Goal: Task Accomplishment & Management: Manage account settings

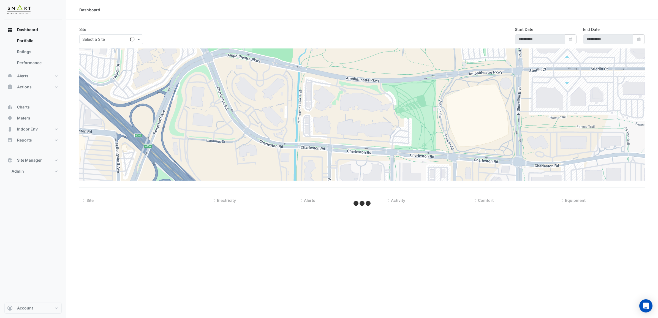
type input "**********"
select select "***"
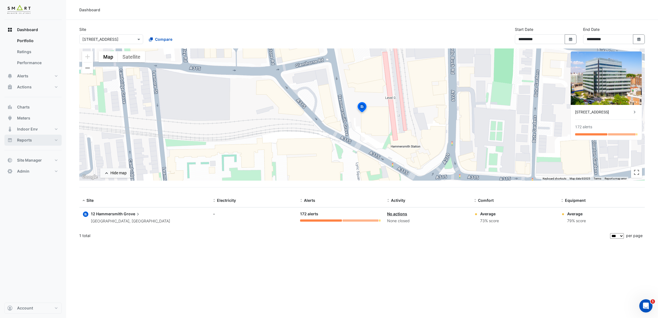
click at [53, 139] on button "Reports" at bounding box center [32, 140] width 57 height 11
select select "***"
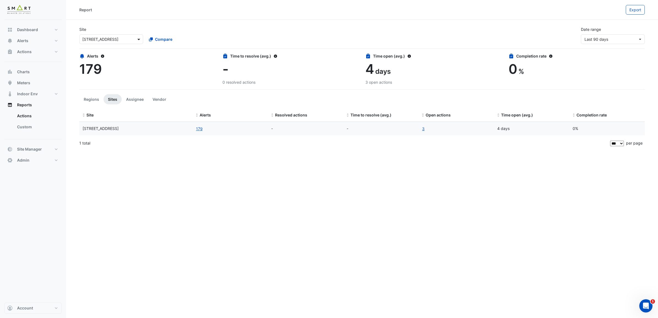
click at [136, 38] on span at bounding box center [139, 39] width 7 height 6
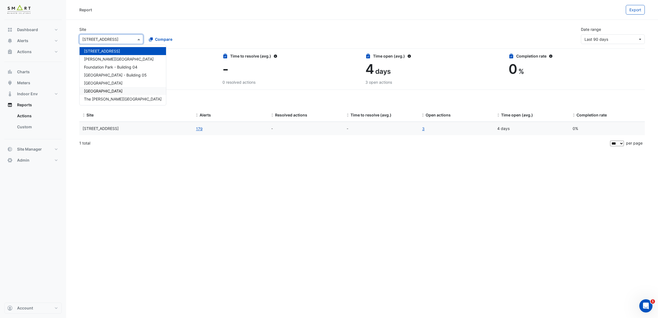
click at [115, 90] on div "[GEOGRAPHIC_DATA]" at bounding box center [123, 91] width 86 height 8
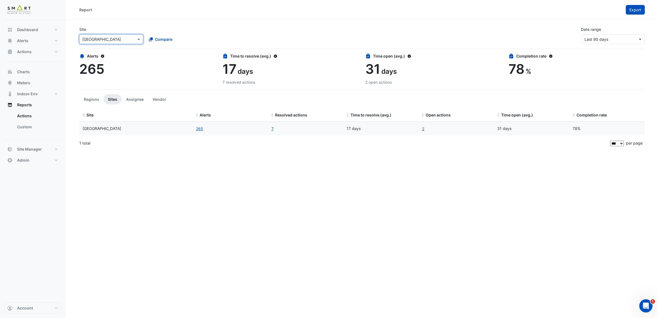
click at [633, 9] on span "Export" at bounding box center [635, 9] width 12 height 5
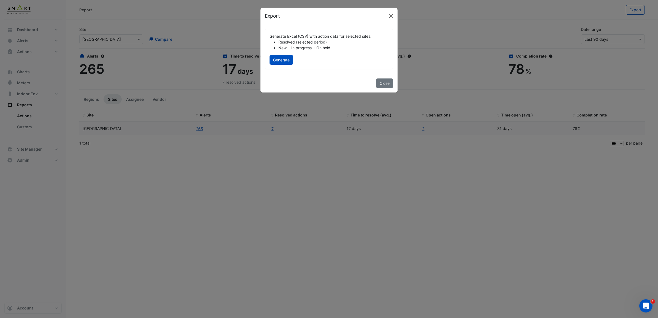
click at [392, 18] on button "Close" at bounding box center [391, 16] width 8 height 8
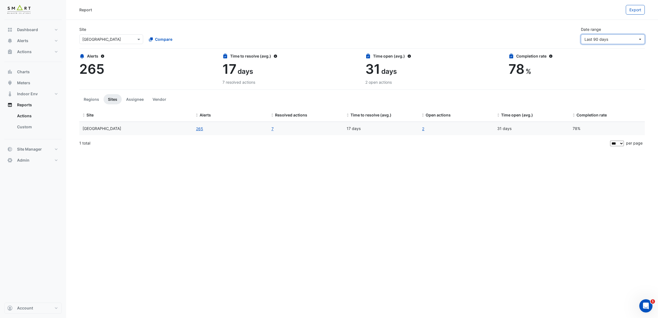
click at [623, 39] on span "Last 90 days" at bounding box center [610, 39] width 53 height 6
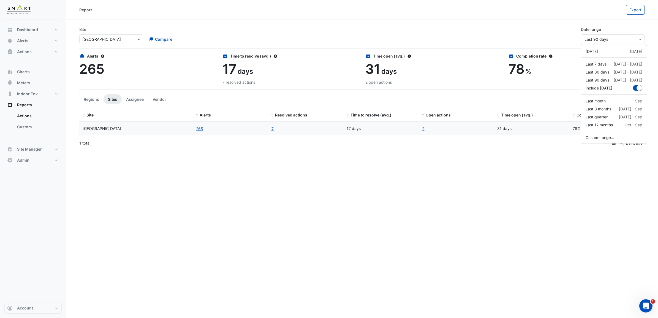
click at [551, 8] on div "Report" at bounding box center [352, 10] width 546 height 10
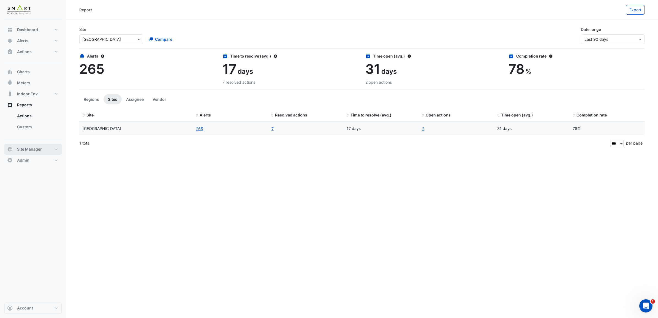
click at [50, 150] on button "Site Manager" at bounding box center [32, 149] width 57 height 11
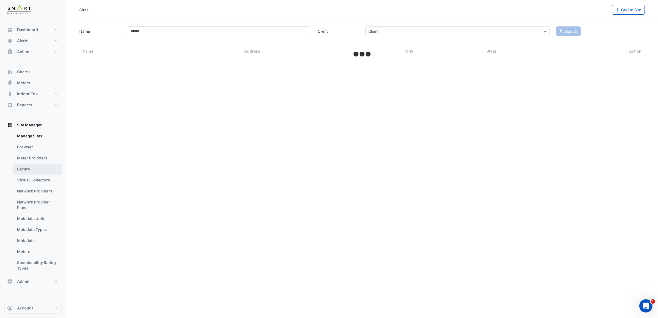
click at [37, 168] on link "Bacers" at bounding box center [37, 168] width 49 height 11
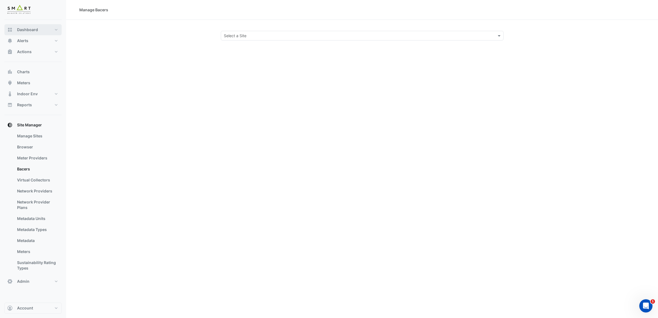
click at [50, 34] on button "Dashboard" at bounding box center [32, 29] width 57 height 11
select select "***"
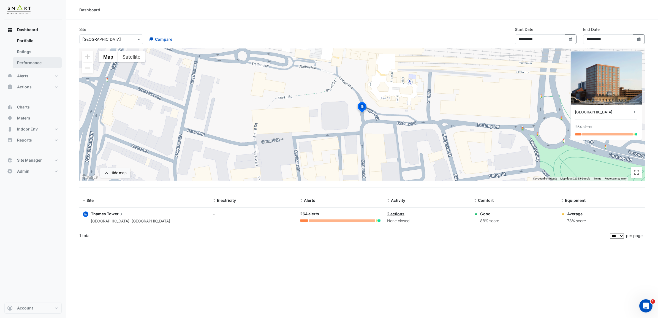
click at [33, 61] on link "Performance" at bounding box center [37, 62] width 49 height 11
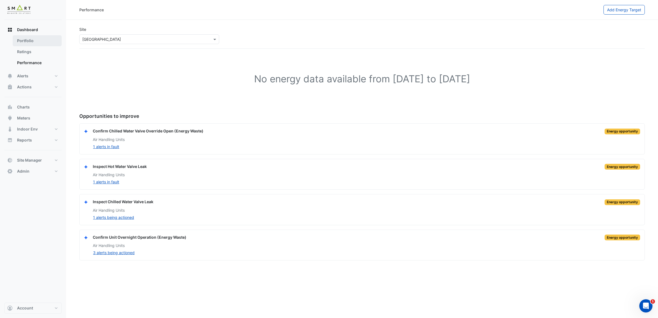
click at [30, 39] on link "Portfolio" at bounding box center [37, 40] width 49 height 11
select select "***"
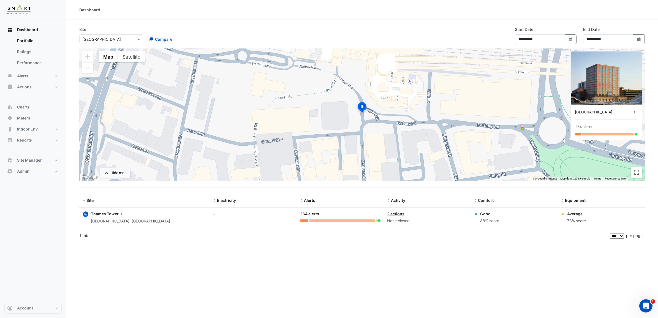
click at [110, 212] on span "Tower" at bounding box center [115, 214] width 17 height 6
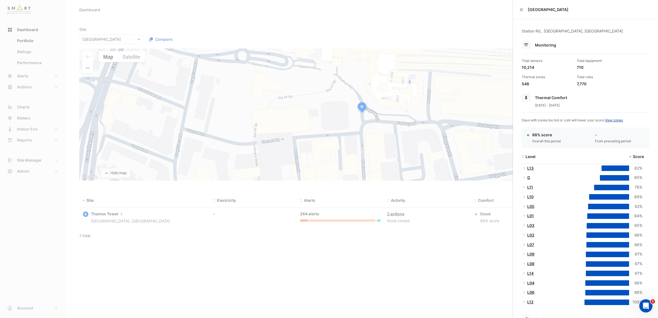
click at [615, 119] on link "View zones" at bounding box center [614, 120] width 18 height 4
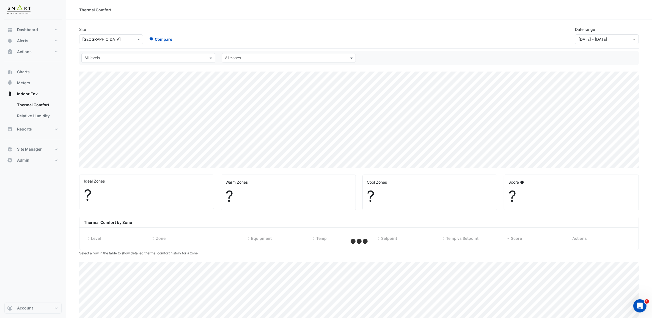
select select "***"
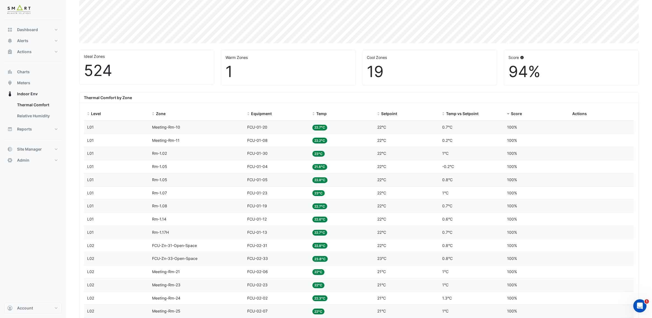
scroll to position [103, 0]
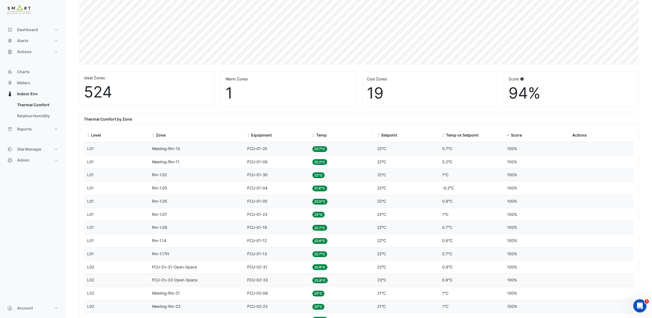
click at [326, 138] on div "Temp" at bounding box center [342, 135] width 58 height 6
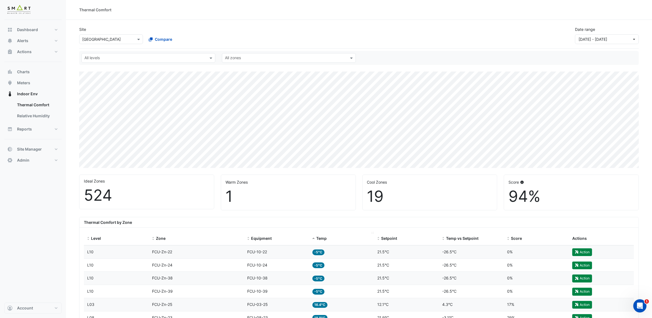
click at [332, 235] on datatable-header-cell "Temp" at bounding box center [341, 238] width 65 height 13
click at [324, 237] on span "Temp" at bounding box center [321, 238] width 10 height 5
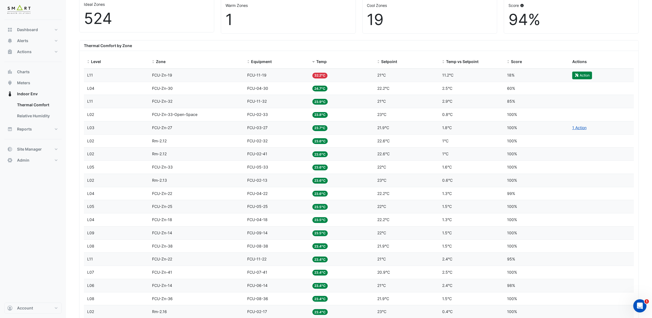
scroll to position [172, 0]
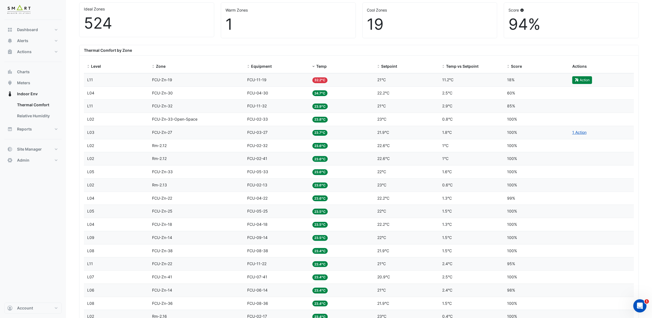
click at [325, 80] on span "32.2°C" at bounding box center [320, 80] width 15 height 6
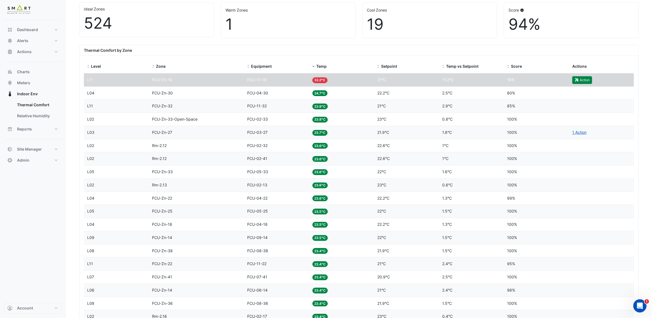
click at [35, 192] on div "Dashboard Portfolio Ratings Performance Alerts Site Rules Templates Actions Sit…" at bounding box center [32, 161] width 57 height 283
click at [38, 160] on button "Admin" at bounding box center [32, 160] width 57 height 11
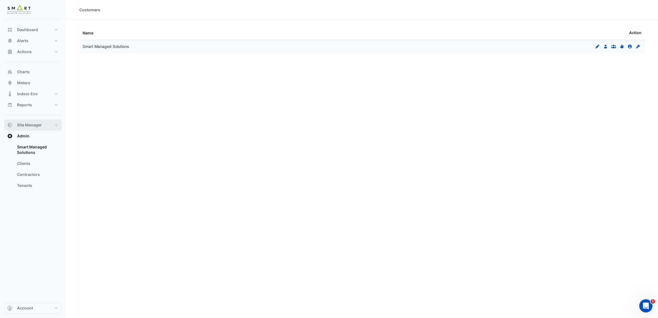
click at [50, 125] on button "Site Manager" at bounding box center [32, 124] width 57 height 11
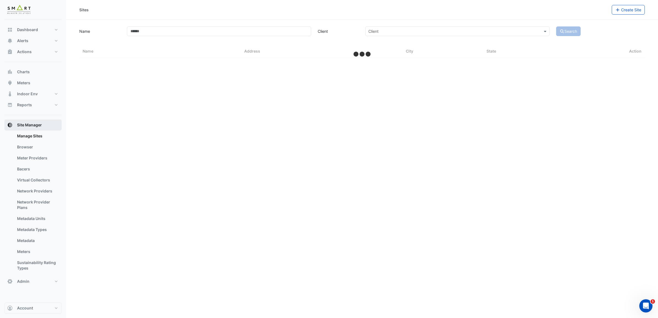
select select "***"
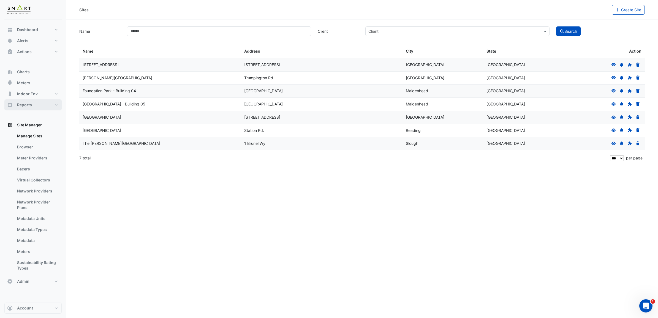
click at [54, 104] on button "Reports" at bounding box center [32, 104] width 57 height 11
select select "***"
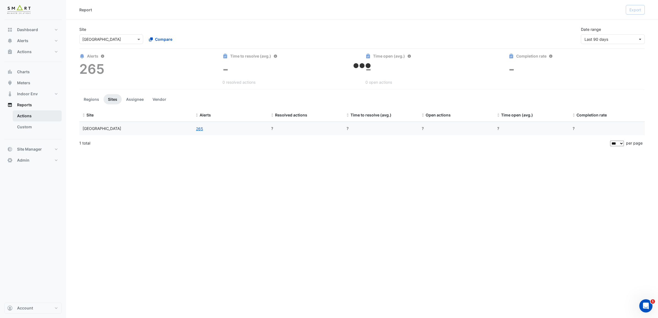
click at [28, 117] on link "Actions" at bounding box center [37, 115] width 49 height 11
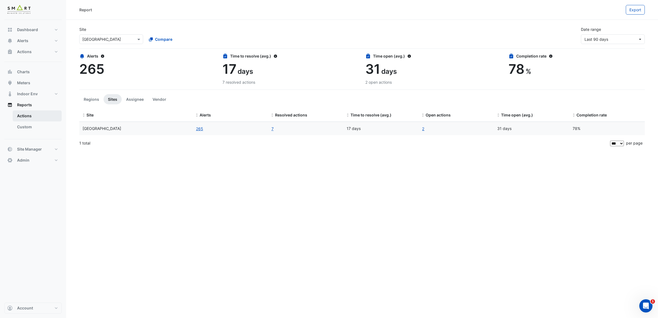
click at [29, 116] on link "Actions" at bounding box center [37, 115] width 49 height 11
drag, startPoint x: 201, startPoint y: 129, endPoint x: 226, endPoint y: 151, distance: 32.4
click at [211, 159] on div "Report Export Site × [GEOGRAPHIC_DATA] Compare Date range Last 90 days Alerts 2…" at bounding box center [362, 159] width 592 height 318
click at [273, 129] on link "7" at bounding box center [272, 128] width 3 height 6
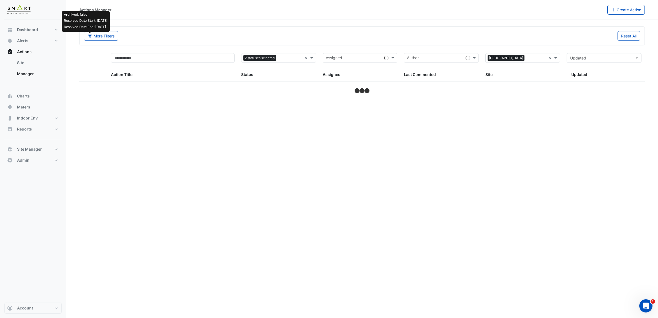
select select "***"
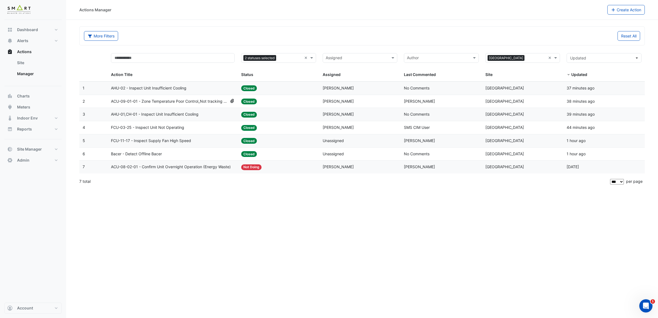
click at [170, 166] on span "ACU-08-02-01 - Confirm Unit Overnight Operation (Energy Waste)" at bounding box center [171, 167] width 120 height 6
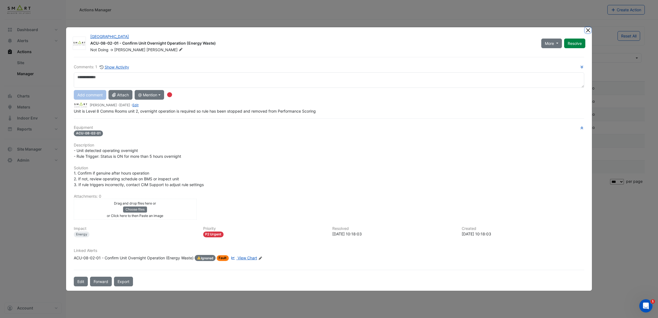
click at [587, 31] on button "Close" at bounding box center [588, 30] width 6 height 6
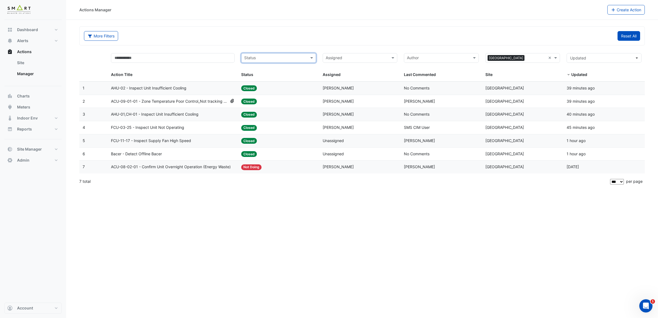
click at [628, 36] on button "Reset All" at bounding box center [628, 36] width 23 height 10
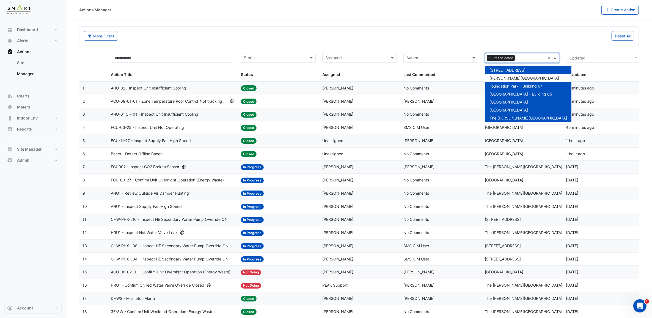
click at [558, 59] on span at bounding box center [556, 58] width 7 height 6
click at [513, 111] on span "[GEOGRAPHIC_DATA]" at bounding box center [509, 110] width 39 height 5
click at [512, 71] on span "[STREET_ADDRESS]" at bounding box center [508, 70] width 36 height 5
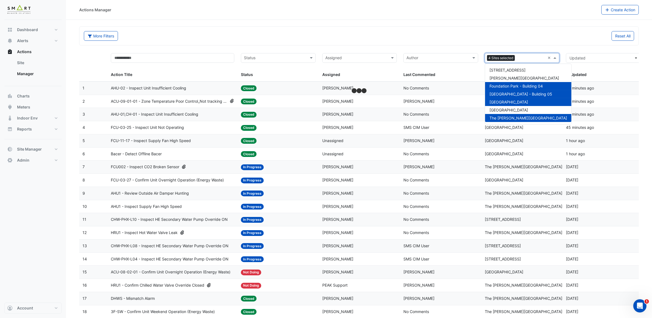
click at [511, 84] on span "Foundation Park - Building 04" at bounding box center [516, 86] width 53 height 5
click at [513, 93] on span "[GEOGRAPHIC_DATA] - Building 05" at bounding box center [521, 94] width 63 height 5
click at [512, 101] on span "[GEOGRAPHIC_DATA]" at bounding box center [509, 102] width 39 height 5
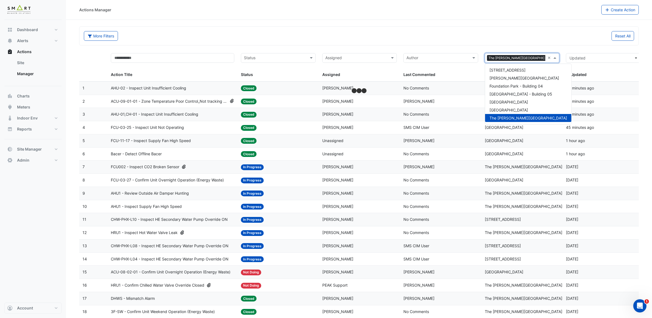
click at [513, 116] on span "The [PERSON_NAME][GEOGRAPHIC_DATA]" at bounding box center [529, 118] width 78 height 5
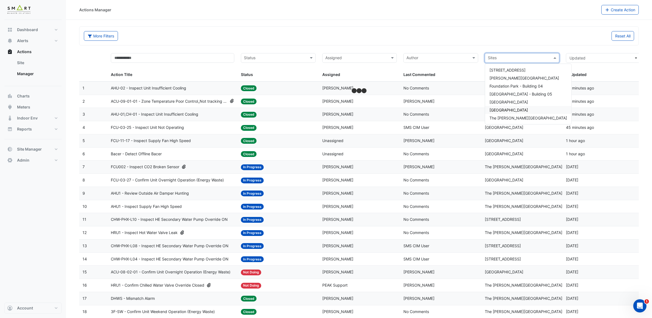
click at [512, 112] on span "[GEOGRAPHIC_DATA]" at bounding box center [509, 110] width 39 height 5
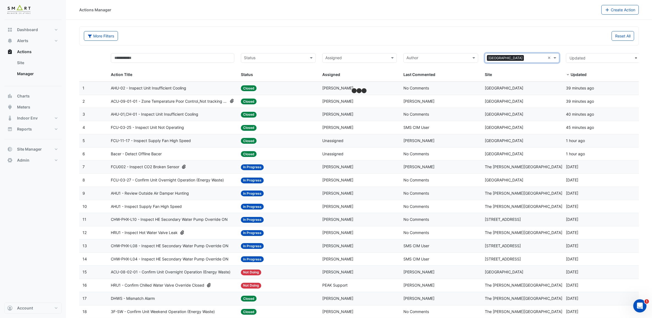
click at [513, 32] on div "Reset All" at bounding box center [498, 36] width 279 height 10
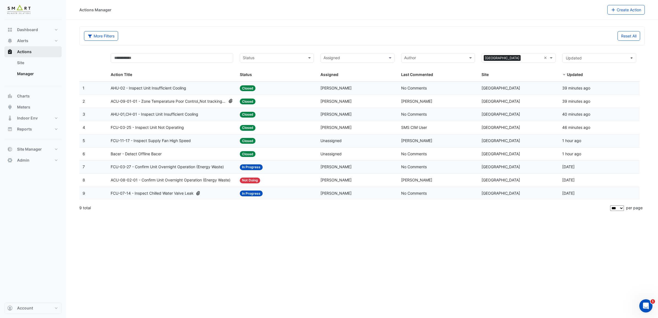
click at [26, 51] on span "Actions" at bounding box center [24, 52] width 15 height 6
click at [28, 59] on link "Site" at bounding box center [37, 62] width 49 height 11
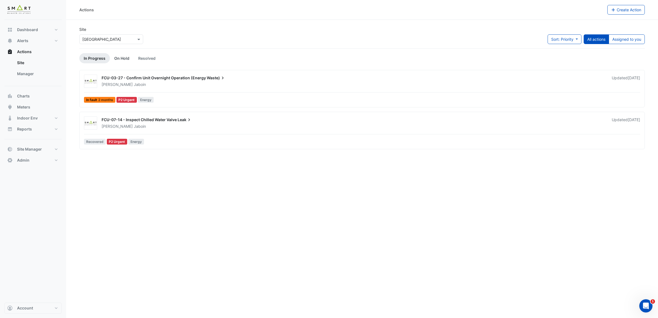
click at [116, 54] on link "On Hold" at bounding box center [122, 58] width 24 height 10
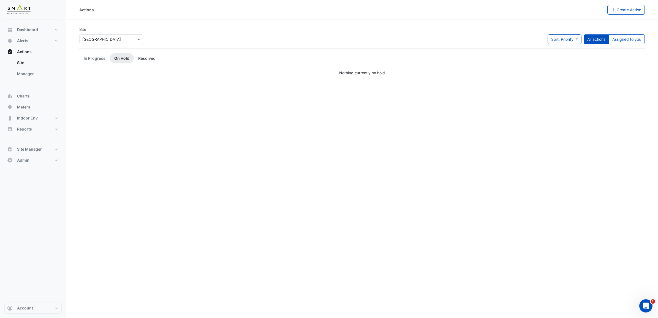
click at [148, 57] on link "Resolved" at bounding box center [147, 58] width 26 height 10
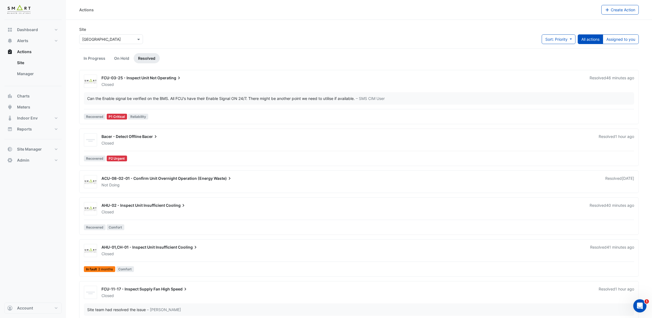
click at [204, 83] on div "Closed" at bounding box center [342, 85] width 483 height 6
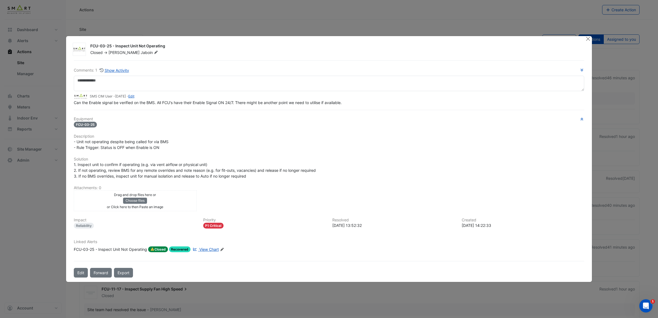
drag, startPoint x: 382, startPoint y: 21, endPoint x: 397, endPoint y: 24, distance: 15.1
click at [383, 21] on ngb-modal-window "FCU-03-25 - Inspect Unit Not Operating Closed -> [PERSON_NAME] Comments: 1 Show…" at bounding box center [329, 159] width 658 height 318
click at [587, 40] on button "Close" at bounding box center [588, 39] width 6 height 6
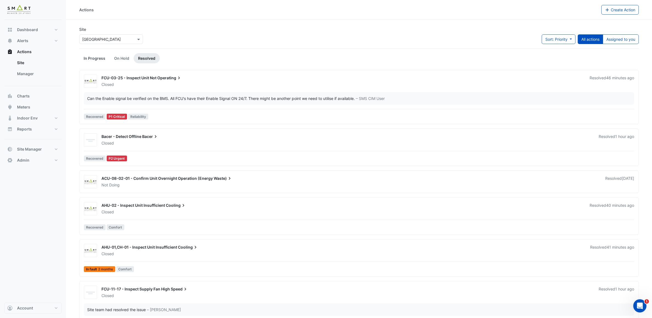
click at [88, 55] on link "In Progress" at bounding box center [94, 58] width 31 height 10
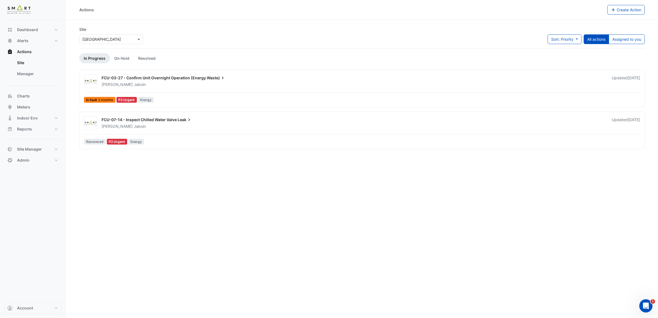
click at [167, 89] on div "FCU-03-27 - Confirm Unit Overnight Operation (Energy Waste) [PERSON_NAME] Updat…" at bounding box center [362, 90] width 560 height 30
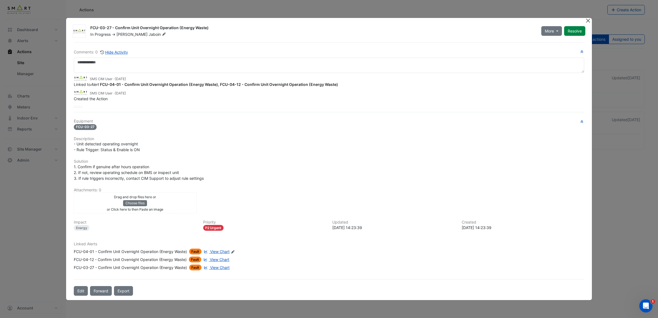
click at [588, 23] on button "Close" at bounding box center [588, 21] width 6 height 6
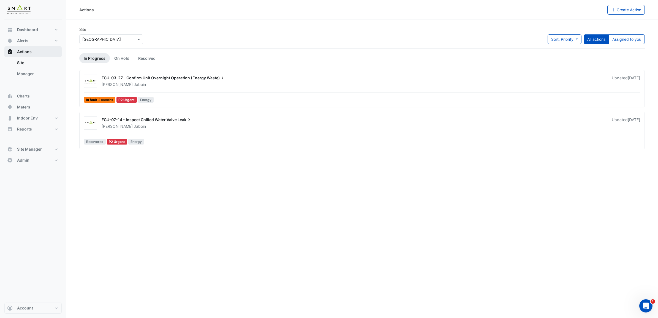
click at [28, 50] on span "Actions" at bounding box center [24, 52] width 15 height 6
click at [54, 39] on button "Alerts" at bounding box center [32, 40] width 57 height 11
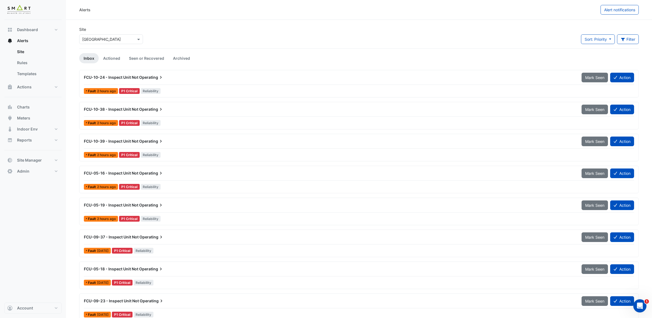
click at [148, 81] on div "FCU-10-24 - Inspect Unit Not Operating" at bounding box center [330, 77] width 498 height 10
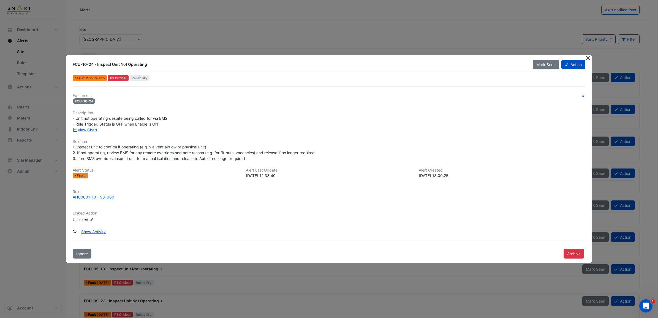
click at [588, 57] on button "Close" at bounding box center [588, 58] width 6 height 6
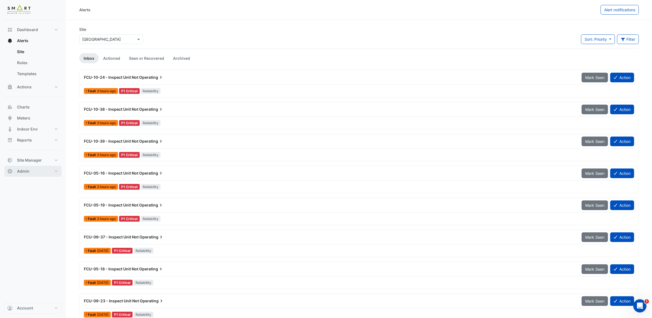
click at [56, 171] on button "Admin" at bounding box center [32, 171] width 57 height 11
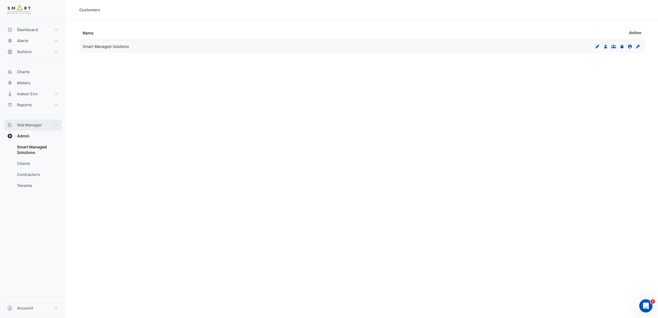
click at [53, 128] on button "Site Manager" at bounding box center [32, 124] width 57 height 11
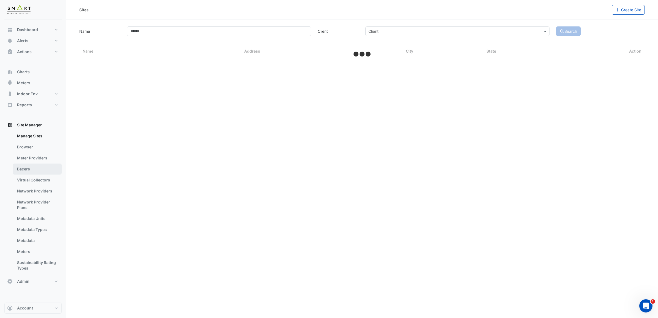
select select "***"
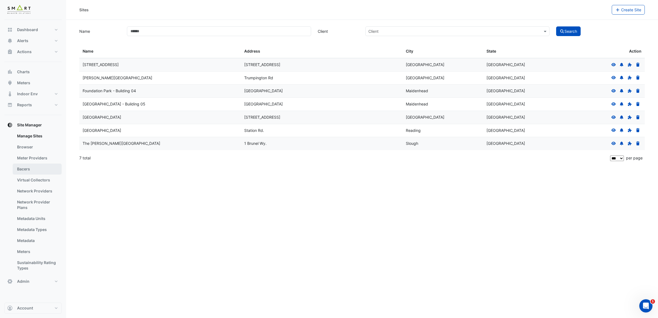
click at [25, 170] on link "Bacers" at bounding box center [37, 168] width 49 height 11
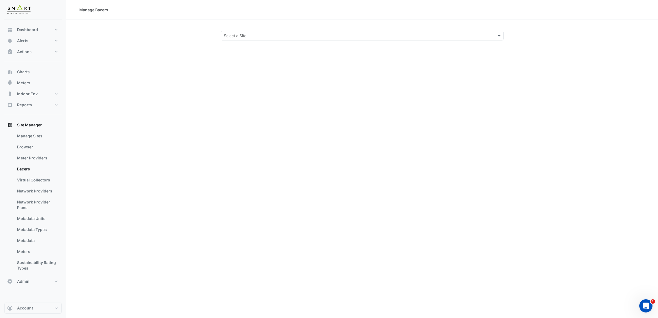
click at [420, 37] on input "text" at bounding box center [357, 36] width 266 height 6
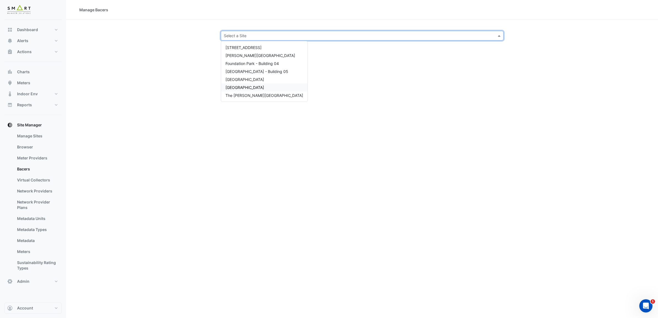
click at [249, 86] on span "[GEOGRAPHIC_DATA]" at bounding box center [244, 87] width 39 height 5
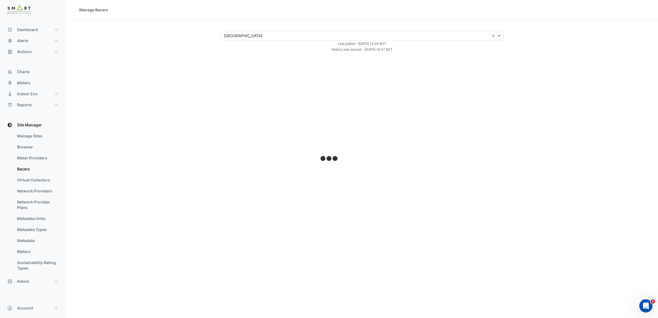
select select "***"
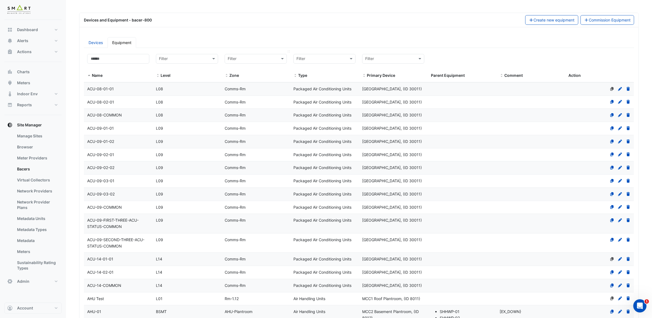
scroll to position [69, 0]
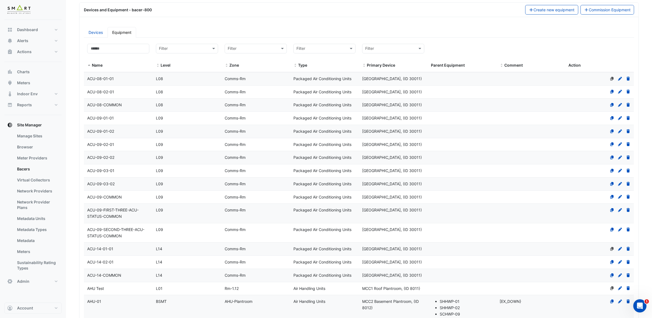
click at [105, 81] on span "ACU-08-01-01" at bounding box center [100, 78] width 27 height 5
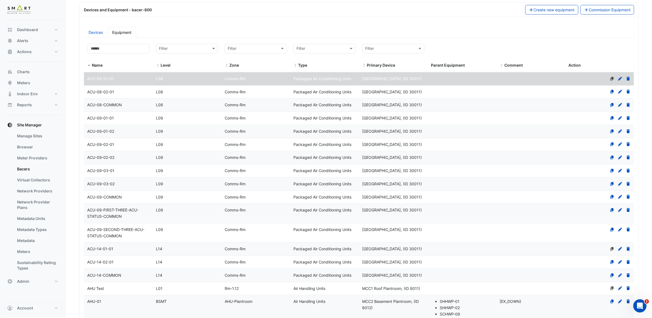
select select "***"
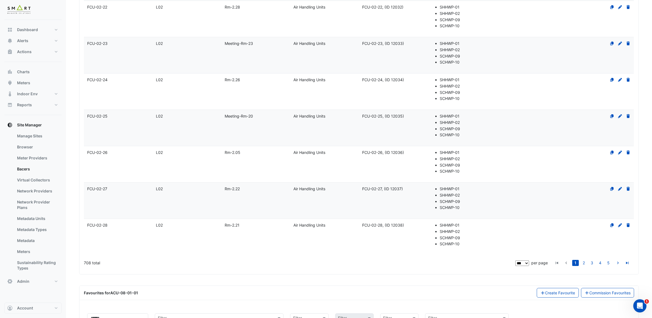
scroll to position [2574, 0]
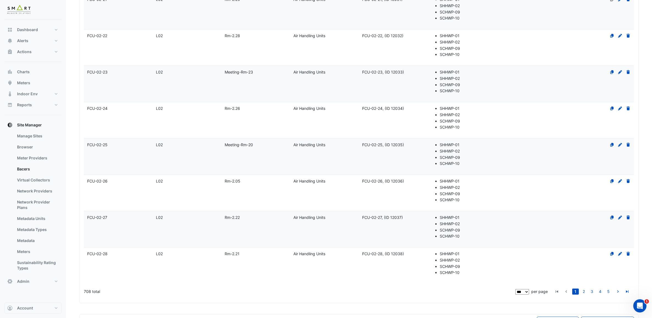
click at [95, 65] on datatable-body-cell "Name FCU-02-22" at bounding box center [118, 47] width 69 height 36
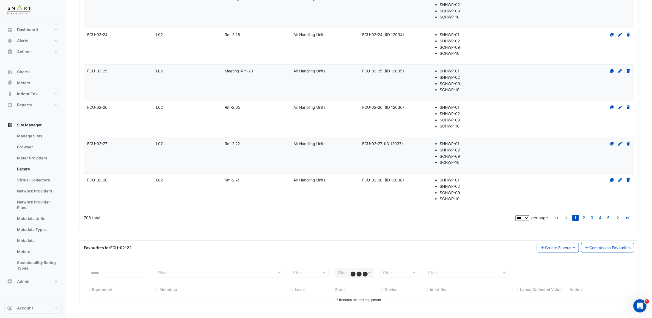
select select "***"
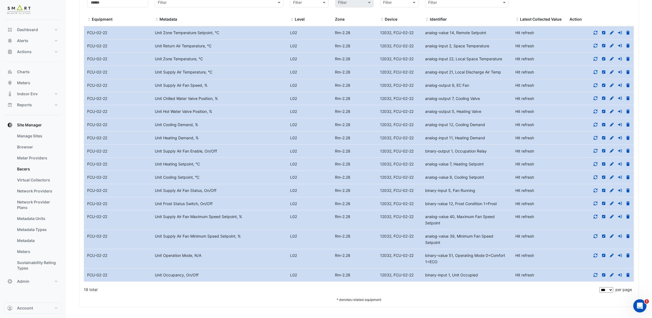
scroll to position [3008, 0]
click at [200, 165] on div "Unit Heating Setpoint, °C" at bounding box center [219, 164] width 135 height 6
click at [596, 163] on icon at bounding box center [596, 164] width 5 height 4
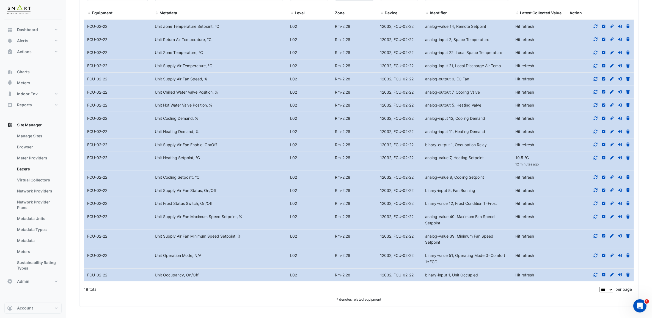
click at [596, 179] on icon at bounding box center [596, 177] width 5 height 4
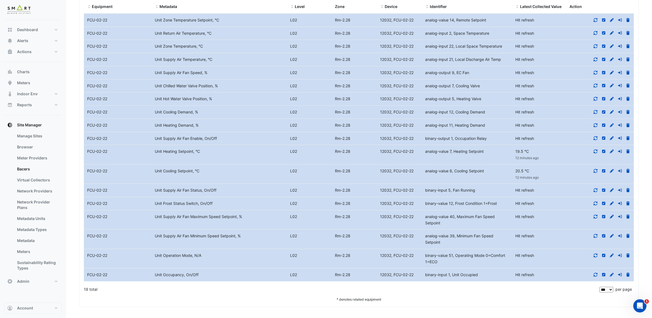
click at [596, 22] on icon at bounding box center [596, 20] width 5 height 4
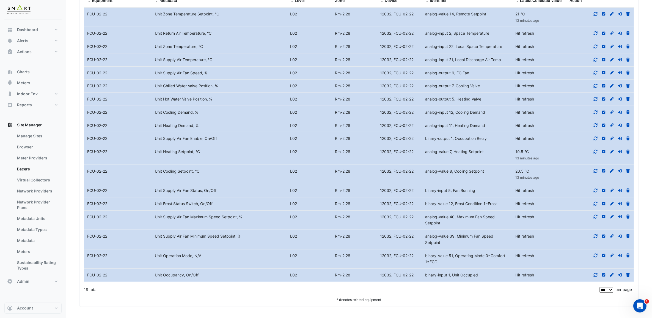
click at [597, 35] on icon at bounding box center [596, 33] width 5 height 4
click at [596, 48] on icon at bounding box center [596, 47] width 5 height 4
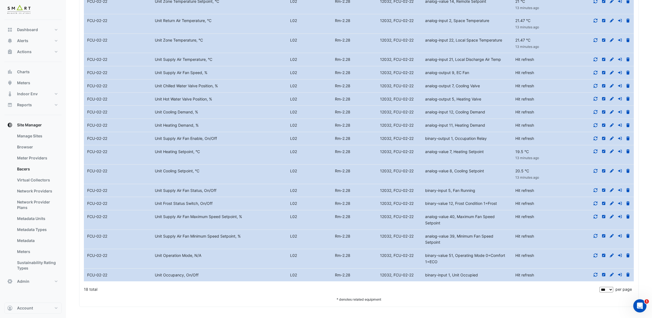
click at [597, 66] on datatable-body-cell "Action" at bounding box center [601, 59] width 68 height 13
click at [597, 61] on icon at bounding box center [596, 60] width 5 height 4
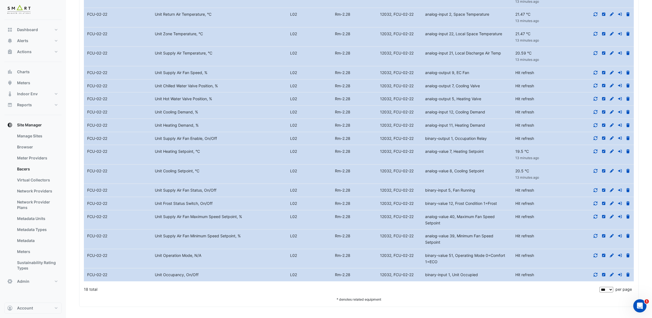
click at [597, 75] on icon at bounding box center [596, 73] width 5 height 4
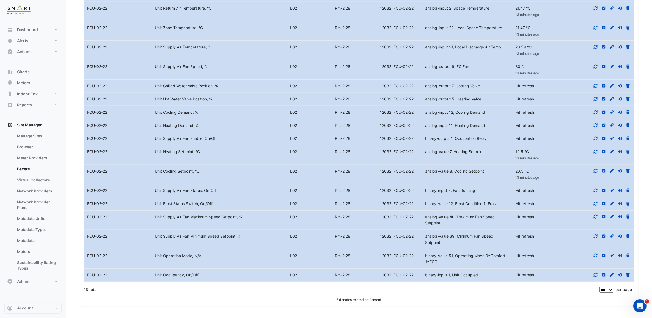
click at [592, 89] on div at bounding box center [601, 86] width 68 height 6
click at [595, 88] on icon at bounding box center [596, 86] width 4 height 4
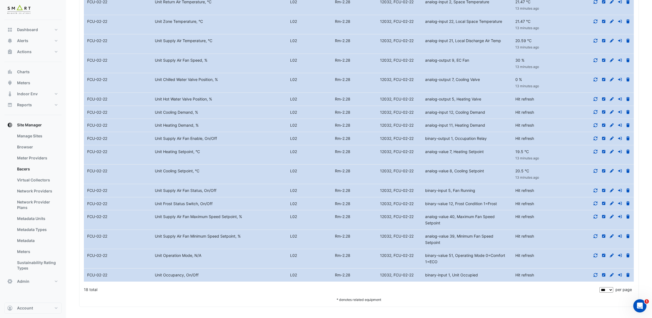
click at [596, 101] on icon at bounding box center [596, 99] width 5 height 4
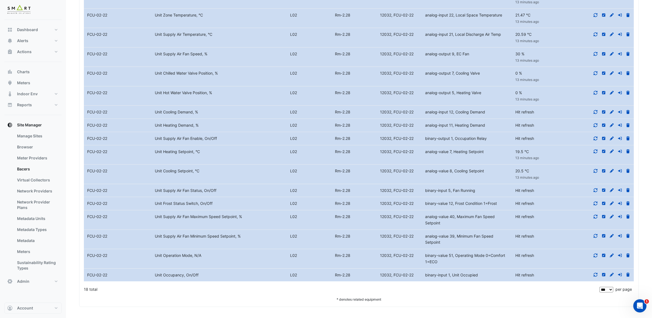
click at [597, 114] on icon at bounding box center [596, 112] width 5 height 4
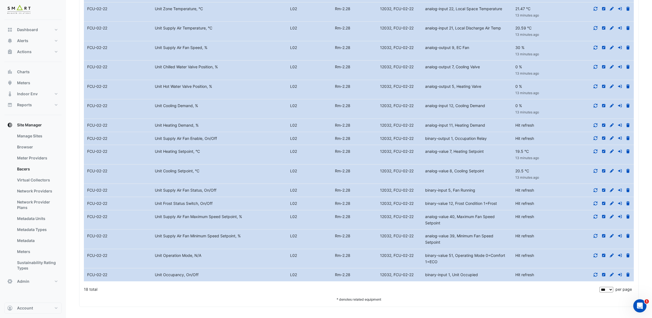
click at [595, 127] on icon at bounding box center [596, 125] width 5 height 4
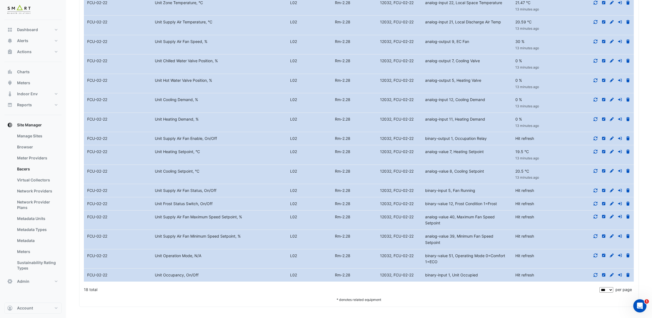
scroll to position [3077, 0]
click at [597, 188] on icon at bounding box center [596, 190] width 5 height 4
click at [596, 203] on icon at bounding box center [596, 204] width 5 height 4
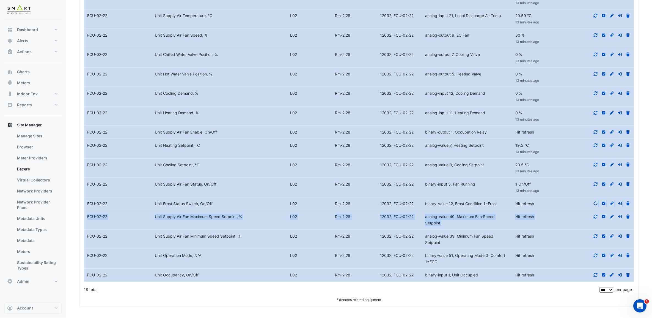
click at [596, 216] on datatable-scroller "Equipment Name FCU-02-22 Metadata Unit Zone Temperature Setpoint, °C Level L02 …" at bounding box center [359, 116] width 550 height 330
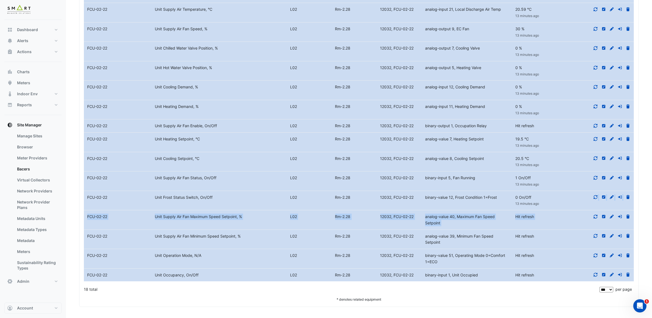
drag, startPoint x: 596, startPoint y: 216, endPoint x: 596, endPoint y: 225, distance: 8.5
click at [596, 225] on datatable-body-cell "Action" at bounding box center [601, 219] width 68 height 19
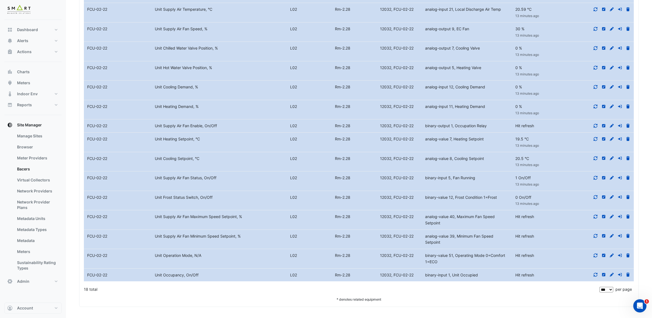
click at [595, 218] on icon at bounding box center [596, 217] width 4 height 4
click at [595, 238] on fa-icon at bounding box center [596, 236] width 5 height 5
click at [596, 268] on datatable-body-cell "Action" at bounding box center [601, 258] width 68 height 19
click at [595, 258] on fa-icon at bounding box center [596, 255] width 5 height 5
click at [595, 277] on icon at bounding box center [596, 275] width 5 height 4
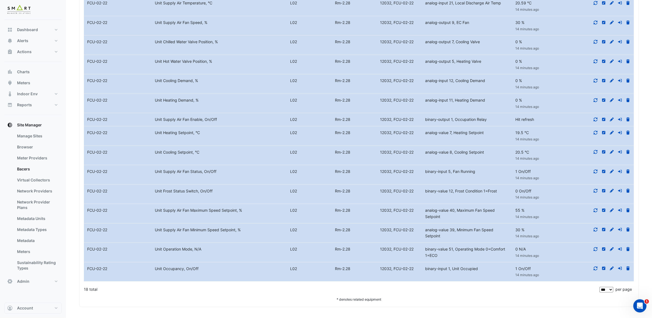
click at [595, 121] on icon at bounding box center [596, 120] width 4 height 4
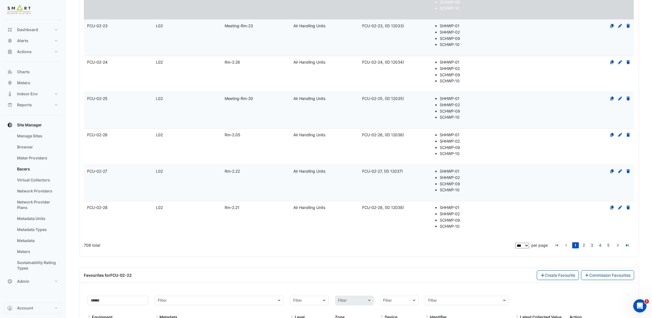
scroll to position [2621, 0]
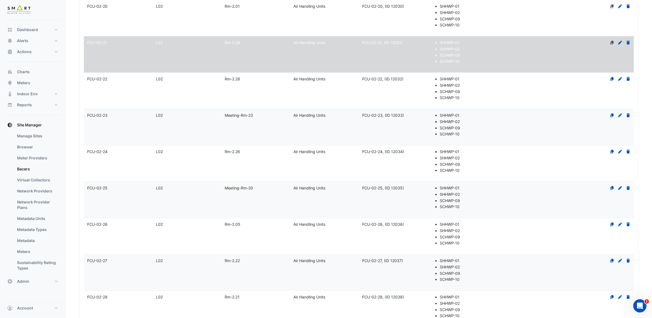
scroll to position [2529, 0]
click at [233, 37] on datatable-body-cell "Zone Rm-2.01" at bounding box center [256, 19] width 69 height 36
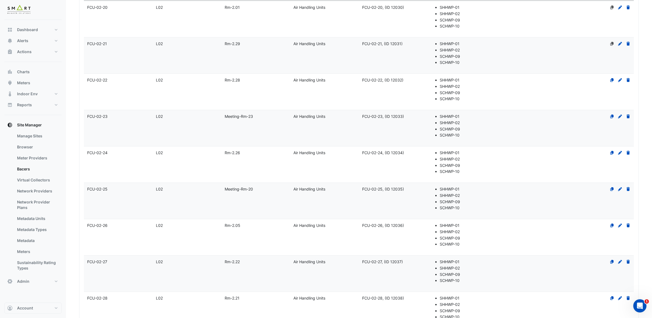
select select "***"
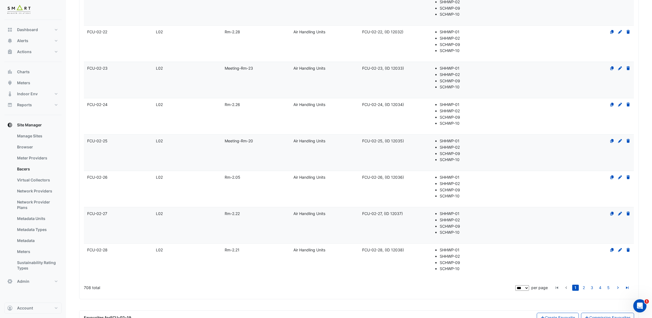
scroll to position [2561, 0]
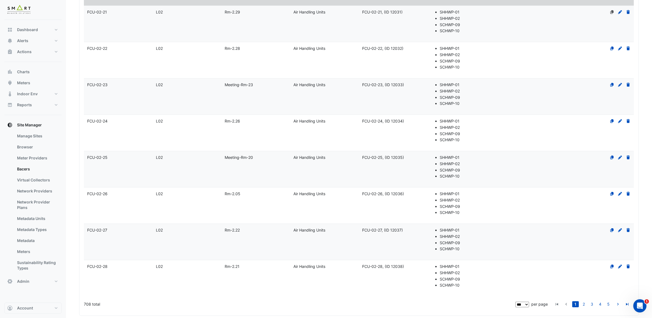
click at [120, 42] on datatable-body-cell "Name FCU-02-21" at bounding box center [118, 24] width 69 height 36
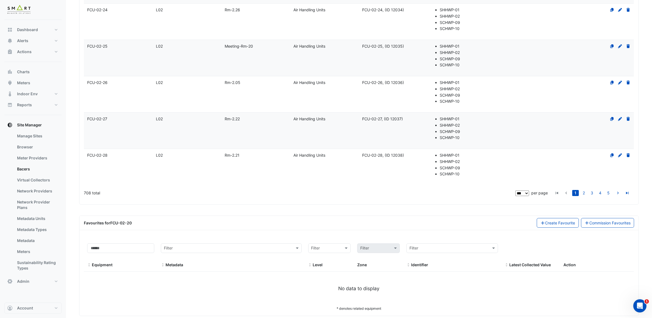
scroll to position [2667, 0]
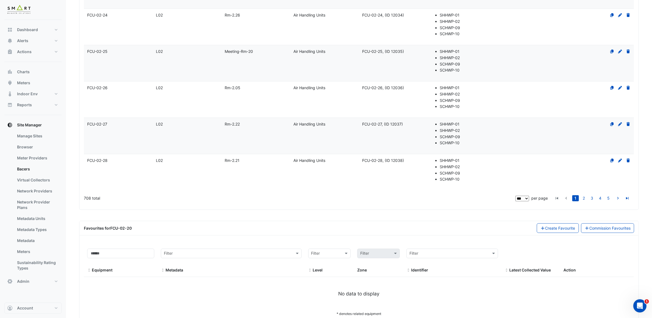
click at [166, 190] on datatable-body-cell "Level L02" at bounding box center [187, 172] width 69 height 36
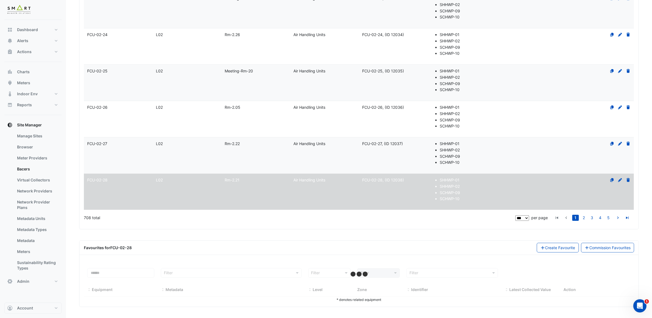
select select "***"
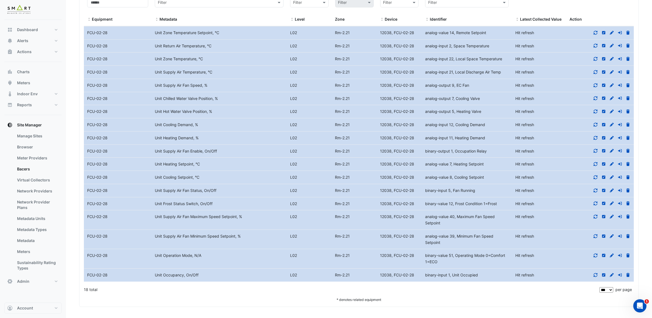
scroll to position [3008, 0]
click at [596, 255] on icon at bounding box center [596, 255] width 5 height 4
click at [596, 32] on icon at bounding box center [596, 33] width 5 height 4
click at [596, 44] on icon at bounding box center [596, 46] width 5 height 4
drag, startPoint x: 595, startPoint y: 54, endPoint x: 595, endPoint y: 58, distance: 4.4
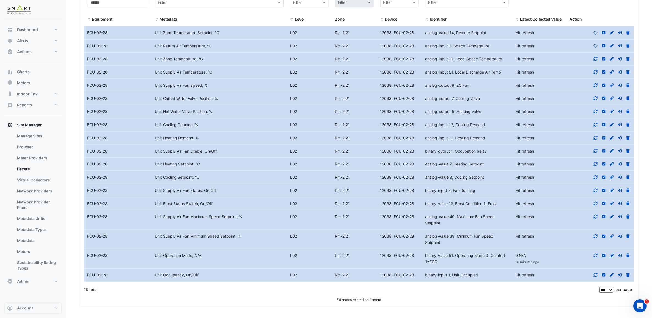
click at [595, 55] on datatable-body-cell "Action" at bounding box center [601, 59] width 68 height 13
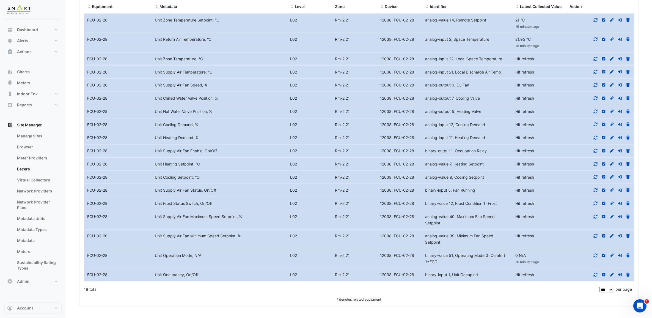
click at [597, 61] on icon at bounding box center [596, 59] width 5 height 4
drag, startPoint x: 596, startPoint y: 83, endPoint x: 596, endPoint y: 86, distance: 3.6
click at [596, 74] on icon at bounding box center [596, 72] width 5 height 4
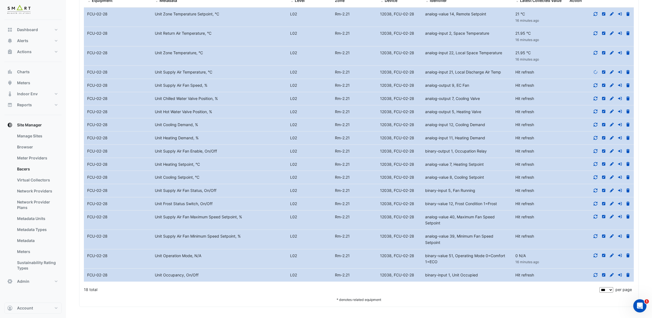
click at [596, 96] on datatable-scroller "Equipment Name FCU-02-28 Metadata Unit Zone Temperature Setpoint, °C Level L02 …" at bounding box center [359, 144] width 550 height 274
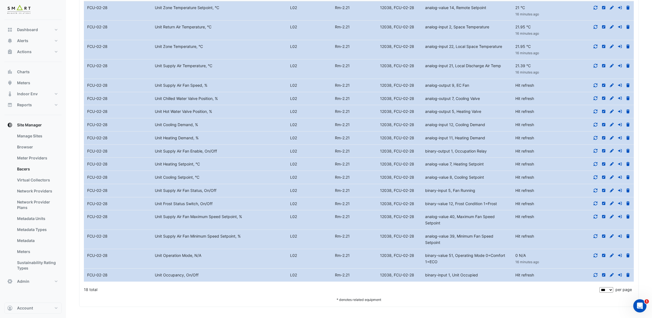
click at [596, 100] on icon at bounding box center [596, 98] width 5 height 4
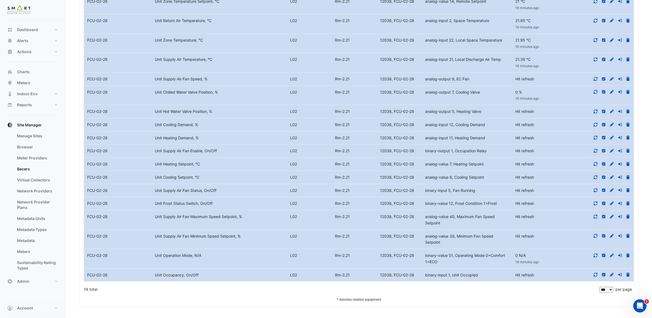
click at [596, 81] on icon at bounding box center [596, 79] width 5 height 4
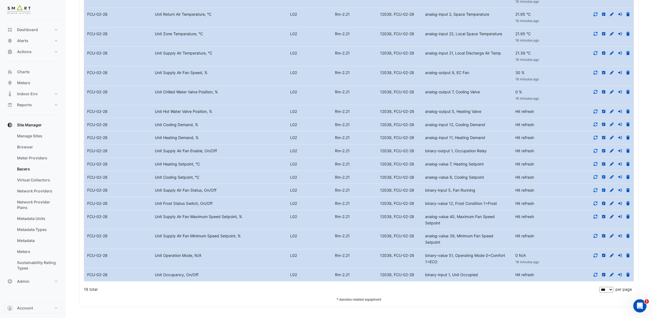
click at [597, 113] on icon at bounding box center [596, 112] width 5 height 4
click at [596, 126] on icon at bounding box center [596, 124] width 5 height 4
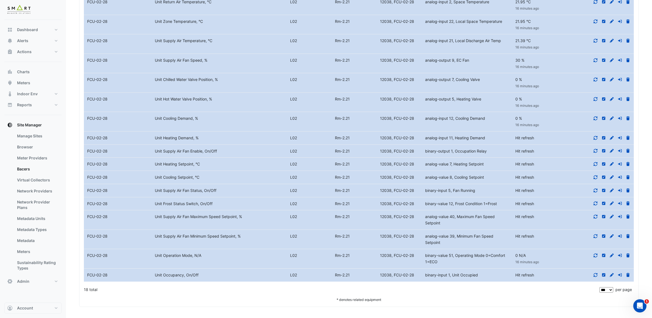
click at [597, 140] on icon at bounding box center [596, 138] width 5 height 4
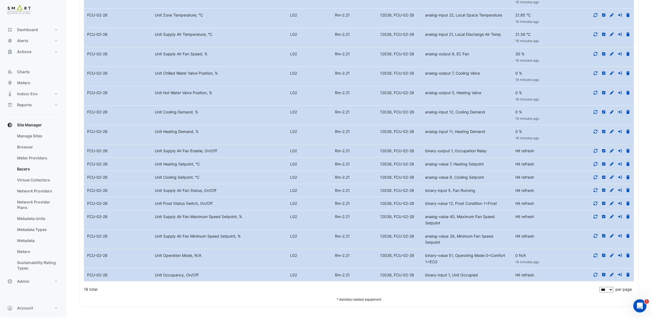
click at [596, 153] on icon at bounding box center [596, 151] width 5 height 4
click at [597, 166] on icon at bounding box center [596, 164] width 5 height 4
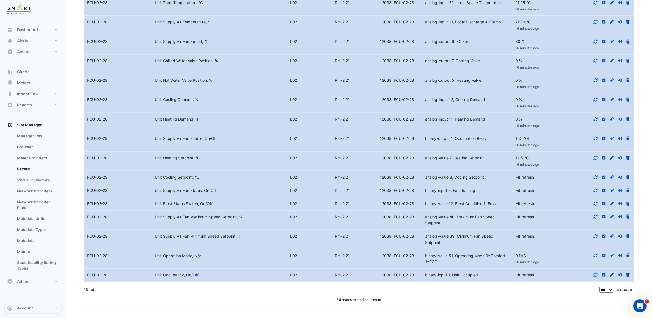
click at [595, 179] on icon at bounding box center [596, 177] width 5 height 4
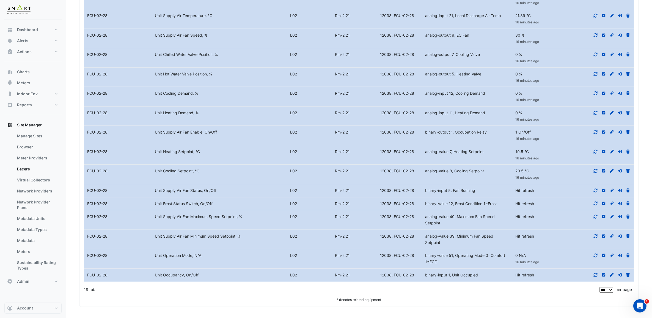
click at [595, 192] on icon at bounding box center [596, 190] width 5 height 4
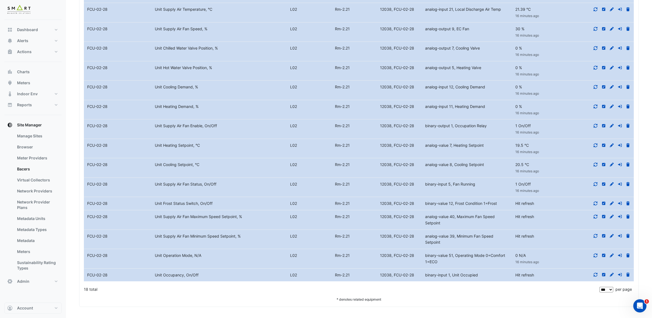
scroll to position [3043, 0]
click at [595, 205] on icon at bounding box center [596, 203] width 5 height 4
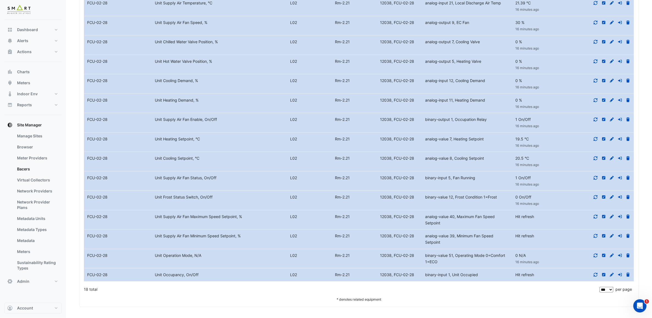
click at [595, 218] on icon at bounding box center [596, 217] width 4 height 4
click at [596, 238] on icon at bounding box center [596, 236] width 4 height 4
click at [597, 254] on icon at bounding box center [596, 255] width 5 height 4
click at [596, 256] on icon at bounding box center [596, 255] width 5 height 4
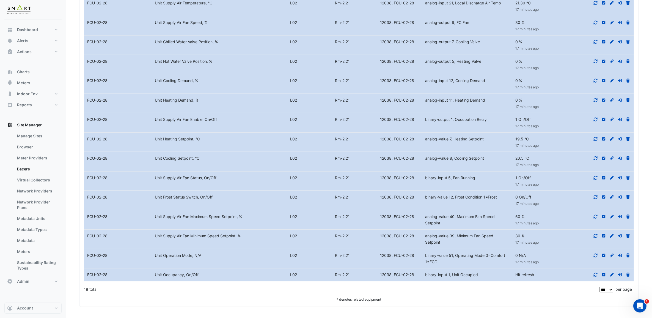
click at [595, 274] on icon at bounding box center [596, 275] width 5 height 4
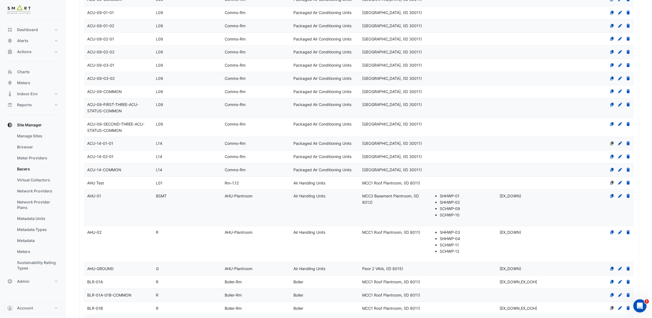
scroll to position [0, 0]
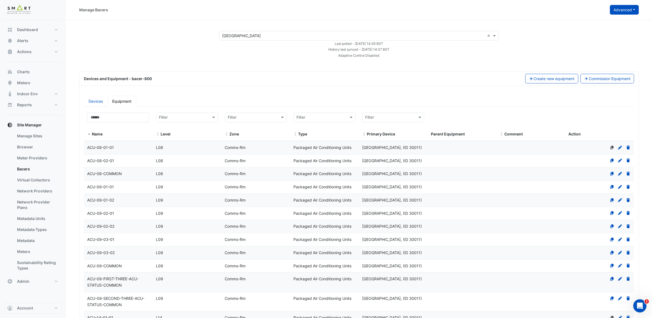
click at [624, 13] on button "Advanced" at bounding box center [624, 10] width 29 height 10
click at [528, 37] on div "× Thames Tower × Last polled - [DATE] 14:39 BST History last synced - [DATE] 14…" at bounding box center [359, 44] width 573 height 27
